Goal: Transaction & Acquisition: Obtain resource

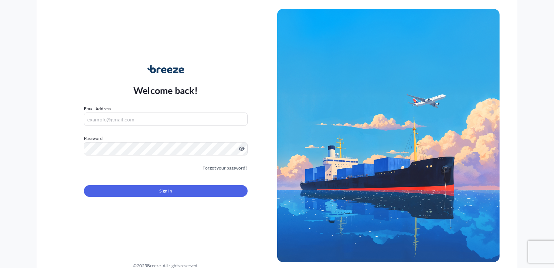
type input "[PERSON_NAME][EMAIL_ADDRESS][DOMAIN_NAME]"
click at [207, 190] on button "Sign In" at bounding box center [165, 191] width 163 height 12
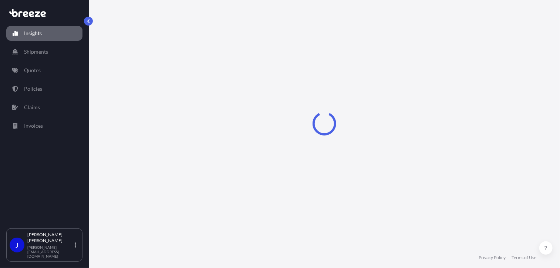
select select "2025"
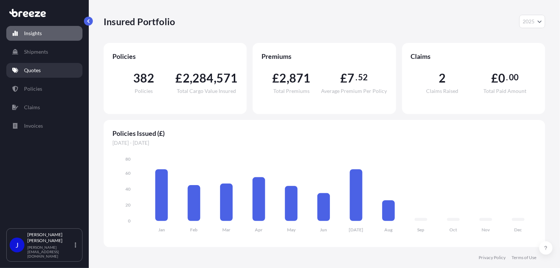
click at [40, 71] on p "Quotes" at bounding box center [32, 70] width 17 height 7
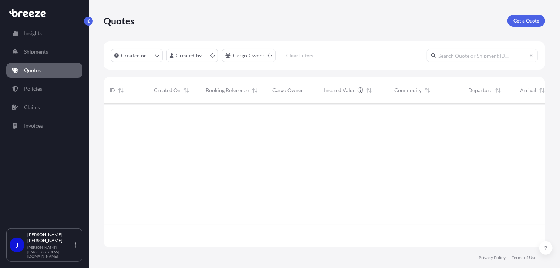
scroll to position [142, 436]
click at [516, 23] on p "Get a Quote" at bounding box center [526, 20] width 26 height 7
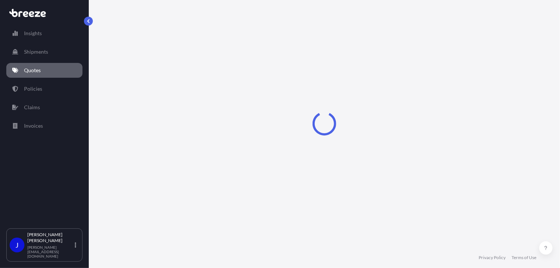
select select "Sea"
select select "1"
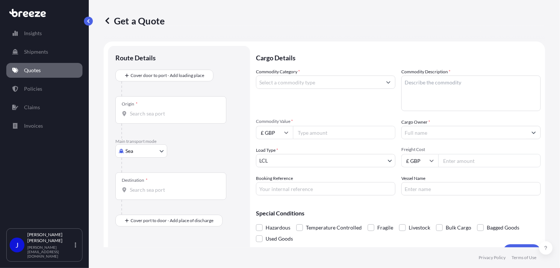
scroll to position [12, 0]
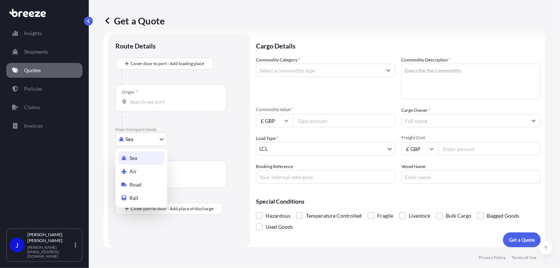
click at [149, 138] on body "Insights Shipments Quotes Policies Claims Invoices J [PERSON_NAME] [PERSON_NAME…" at bounding box center [280, 134] width 560 height 268
click at [138, 182] on span "Road" at bounding box center [135, 184] width 12 height 7
select select "Road"
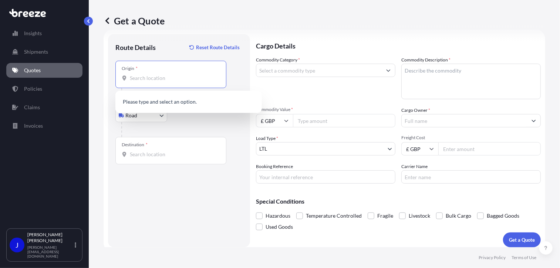
click at [148, 79] on input "Origin *" at bounding box center [173, 77] width 87 height 7
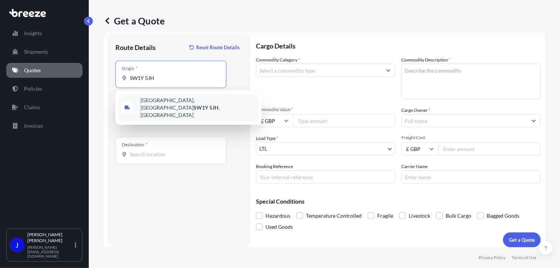
click at [155, 100] on span "[STREET_ADDRESS]" at bounding box center [198, 108] width 115 height 22
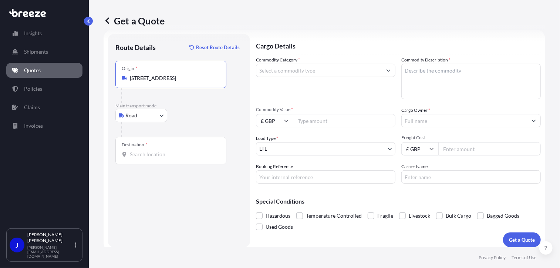
type input "[STREET_ADDRESS]"
click at [145, 157] on input "Destination *" at bounding box center [173, 154] width 87 height 7
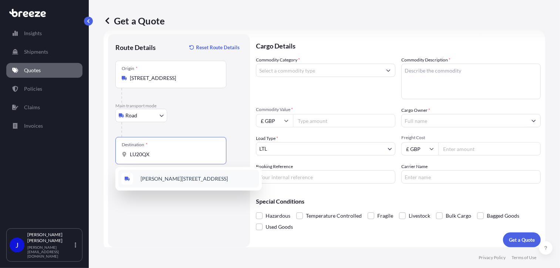
click at [169, 179] on span "[PERSON_NAME][STREET_ADDRESS]" at bounding box center [184, 178] width 87 height 7
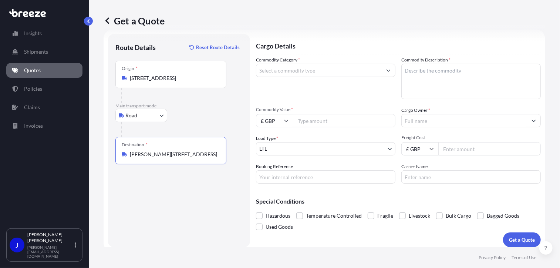
type input "[PERSON_NAME][STREET_ADDRESS]"
click at [315, 119] on input "Commodity Value *" at bounding box center [344, 120] width 102 height 13
type input "2500"
click at [436, 122] on input "Cargo Owner *" at bounding box center [464, 120] width 125 height 13
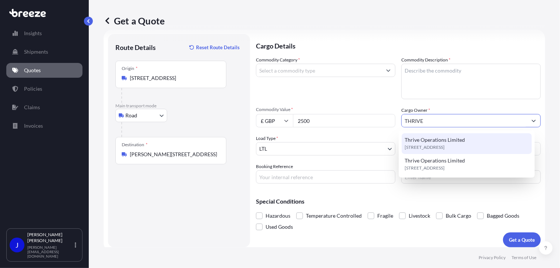
click at [466, 143] on div "Thrive Operations Limited [STREET_ADDRESS]" at bounding box center [467, 143] width 130 height 21
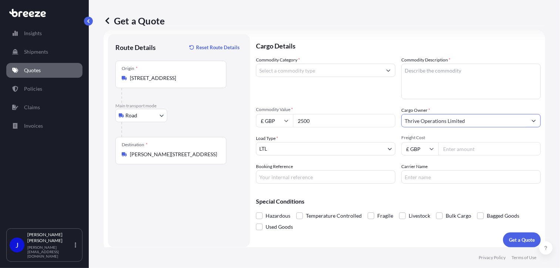
type input "Thrive Operations Limited"
click at [331, 71] on input "Commodity Category *" at bounding box center [318, 70] width 125 height 13
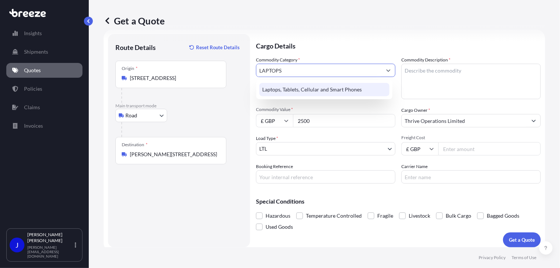
click at [295, 94] on div "Laptops, Tablets, Cellular and Smart Phones" at bounding box center [324, 89] width 130 height 13
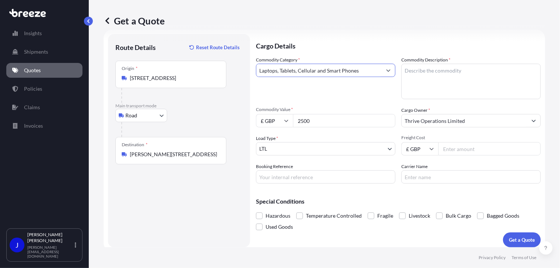
type input "Laptops, Tablets, Cellular and Smart Phones"
click at [411, 71] on textarea "Commodity Description *" at bounding box center [470, 81] width 139 height 35
click at [410, 71] on textarea "Commodity Description *" at bounding box center [470, 81] width 139 height 35
type textarea "laptops"
click at [302, 181] on input "Booking Reference" at bounding box center [325, 176] width 139 height 13
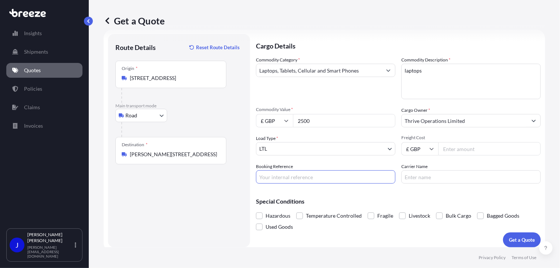
paste input "2213589"
type input "2213589"
click at [453, 148] on input "Freight Cost" at bounding box center [489, 148] width 102 height 13
type input "12.84"
click at [516, 239] on p "Get a Quote" at bounding box center [522, 239] width 26 height 7
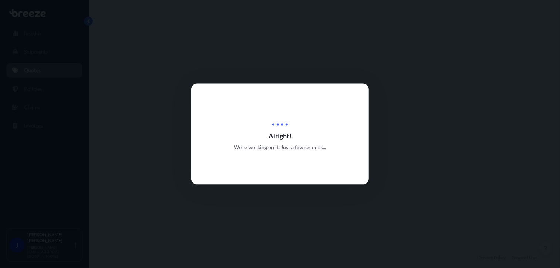
select select "Road"
select select "1"
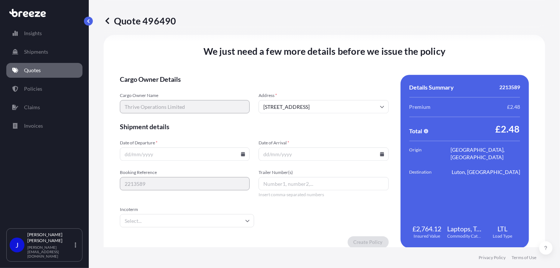
scroll to position [922, 0]
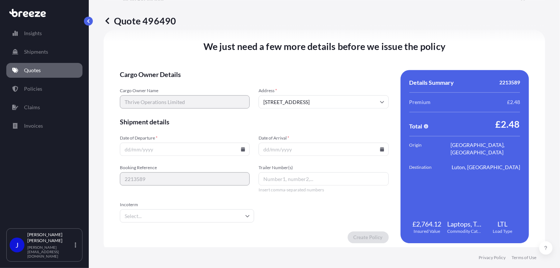
click at [241, 149] on icon at bounding box center [243, 149] width 4 height 4
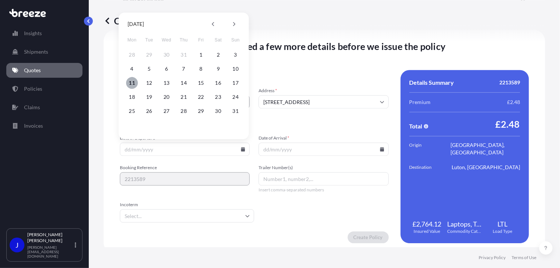
click at [130, 83] on button "11" at bounding box center [132, 83] width 12 height 12
type input "[DATE]"
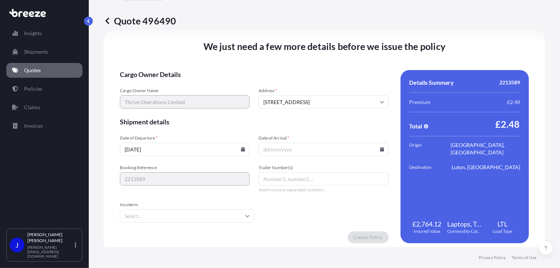
click at [380, 149] on div at bounding box center [323, 148] width 130 height 13
click at [382, 149] on input "Date of Arrival *" at bounding box center [323, 148] width 130 height 13
click at [355, 150] on input "Date of Arrival *" at bounding box center [323, 148] width 130 height 13
click at [380, 151] on icon at bounding box center [382, 149] width 4 height 4
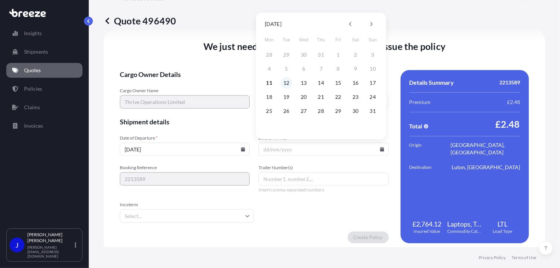
click at [288, 82] on button "12" at bounding box center [287, 83] width 12 height 12
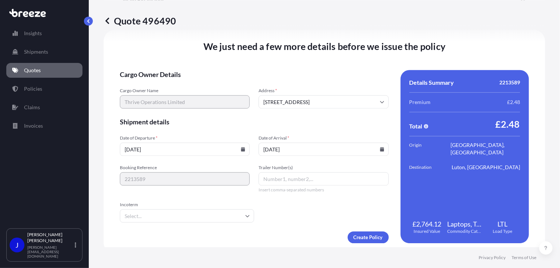
type input "[DATE]"
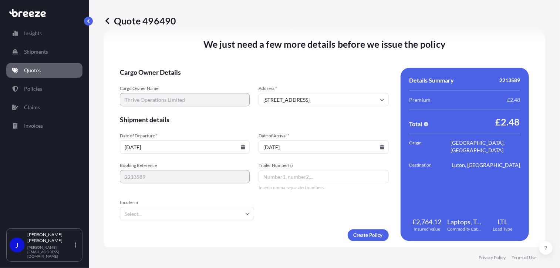
scroll to position [928, 0]
